Goal: Find specific page/section: Find specific page/section

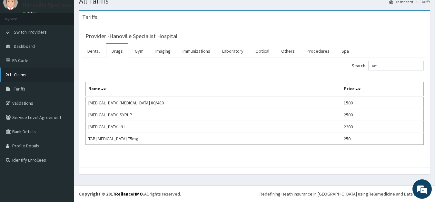
click at [65, 70] on link "Claims" at bounding box center [37, 74] width 74 height 14
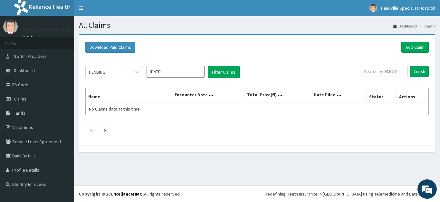
drag, startPoint x: 0, startPoint y: 0, endPoint x: 254, endPoint y: 146, distance: 293.4
click at [254, 146] on div at bounding box center [257, 148] width 357 height 7
